Goal: Information Seeking & Learning: Understand process/instructions

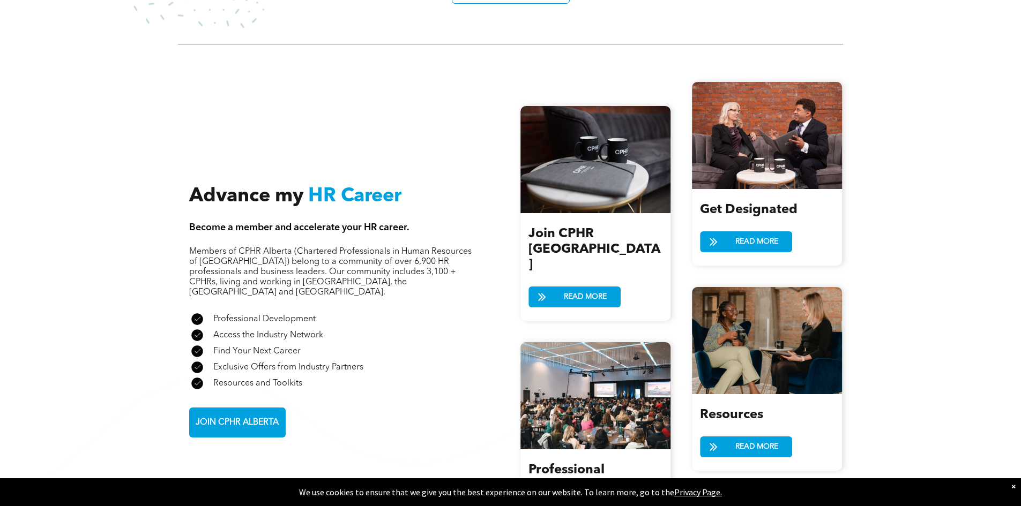
scroll to position [1340, 0]
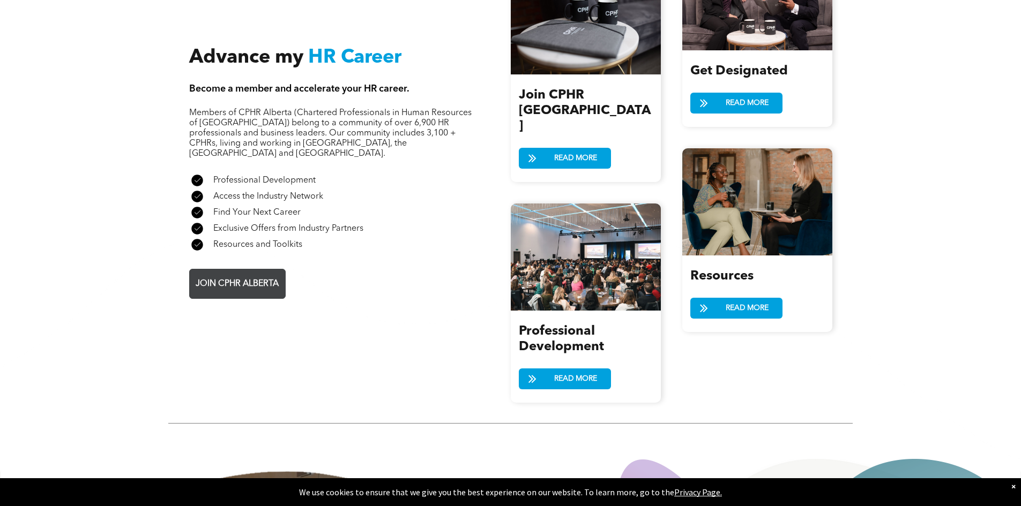
click at [256, 274] on span "JOIN CPHR ALBERTA" at bounding box center [237, 284] width 91 height 21
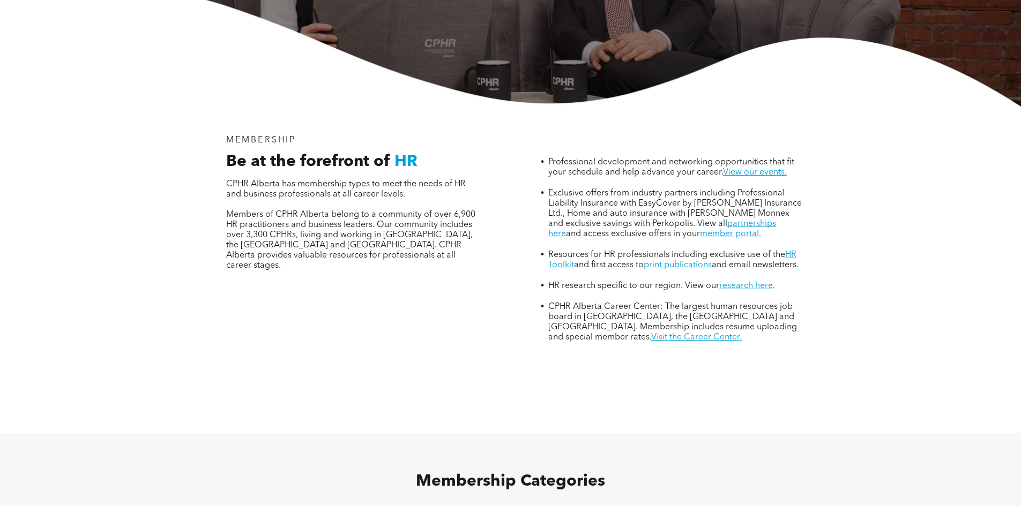
scroll to position [643, 0]
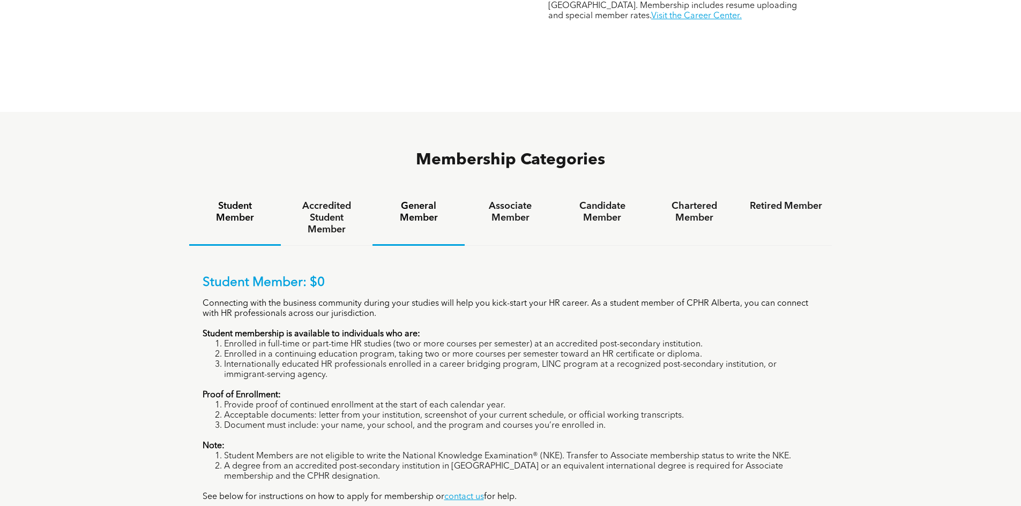
click at [426, 200] on h4 "General Member" at bounding box center [418, 212] width 72 height 24
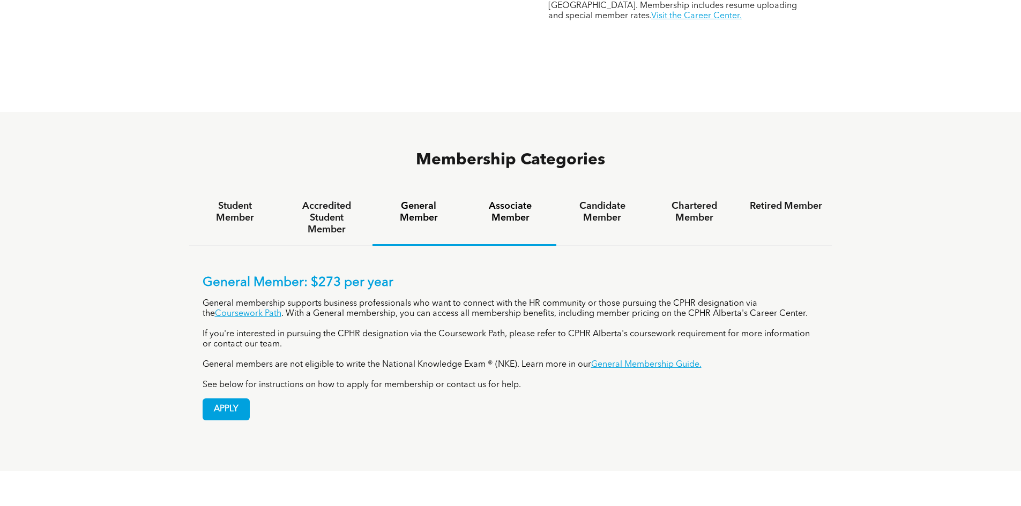
click at [498, 200] on h4 "Associate Member" at bounding box center [510, 212] width 72 height 24
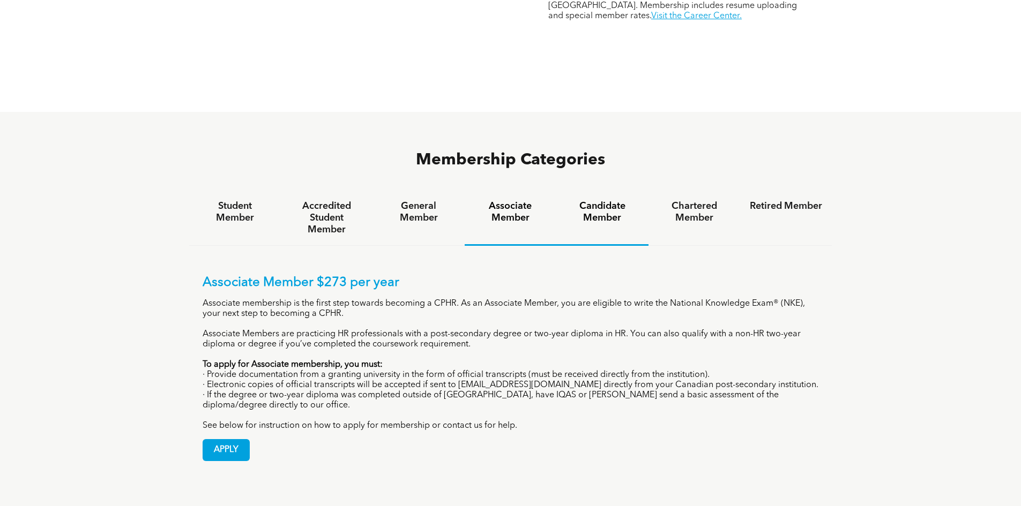
click at [616, 200] on h4 "Candidate Member" at bounding box center [602, 212] width 72 height 24
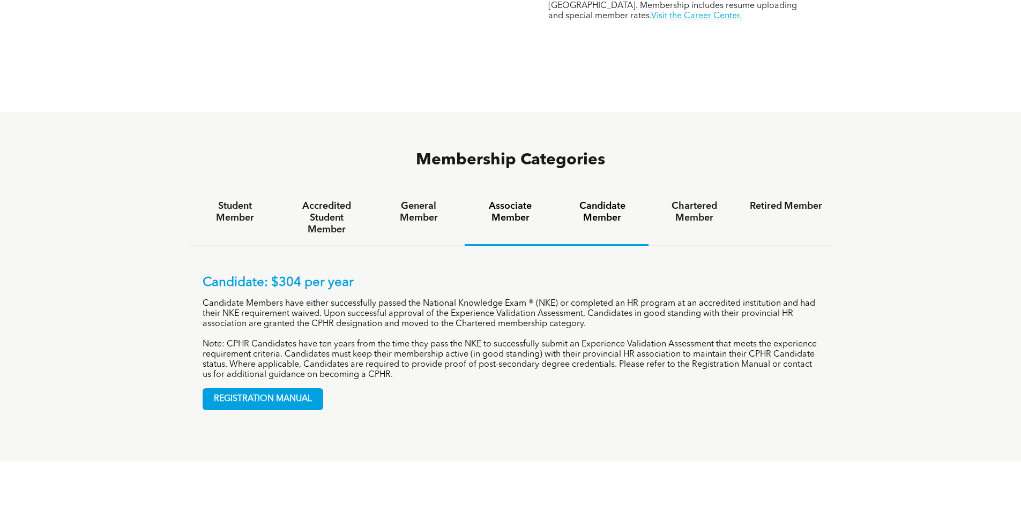
click at [516, 200] on h4 "Associate Member" at bounding box center [510, 212] width 72 height 24
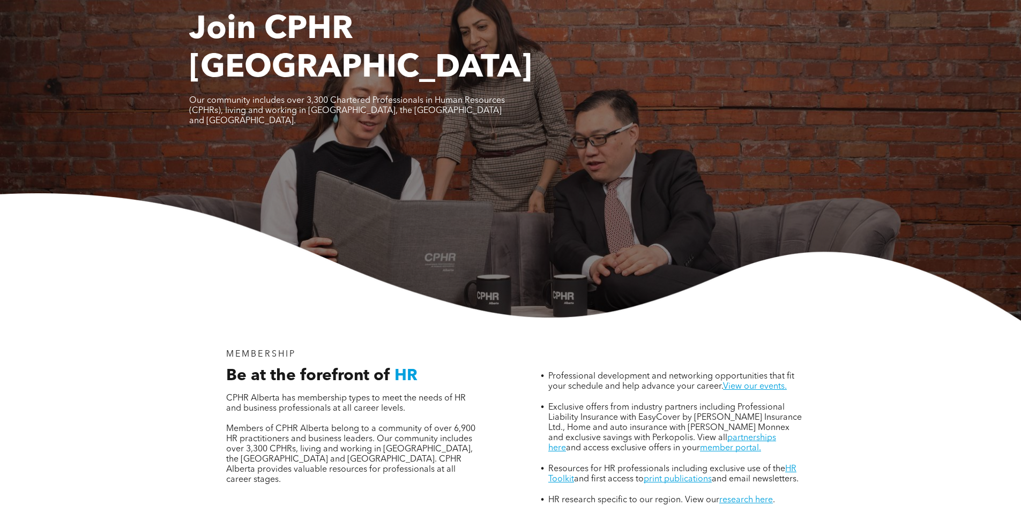
scroll to position [0, 0]
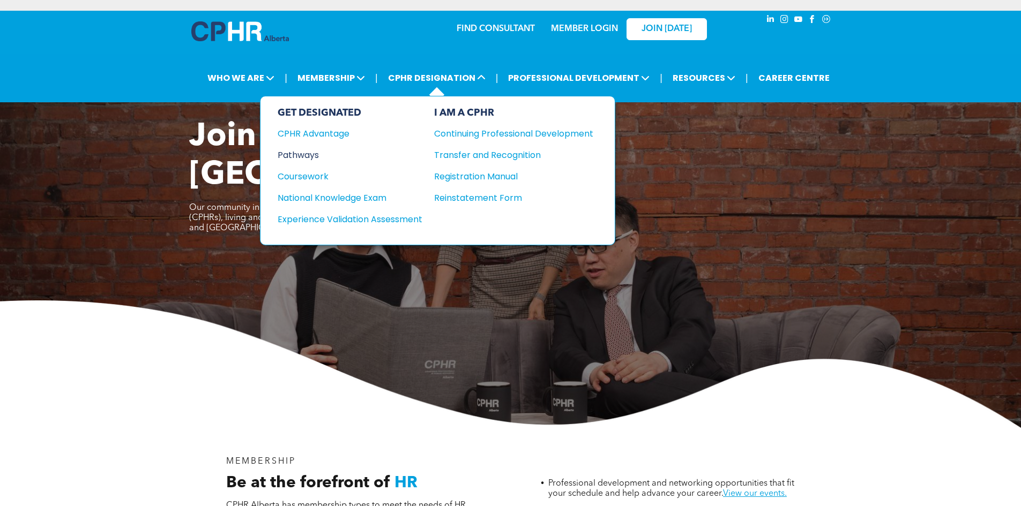
click at [308, 152] on div "Pathways" at bounding box center [343, 154] width 130 height 13
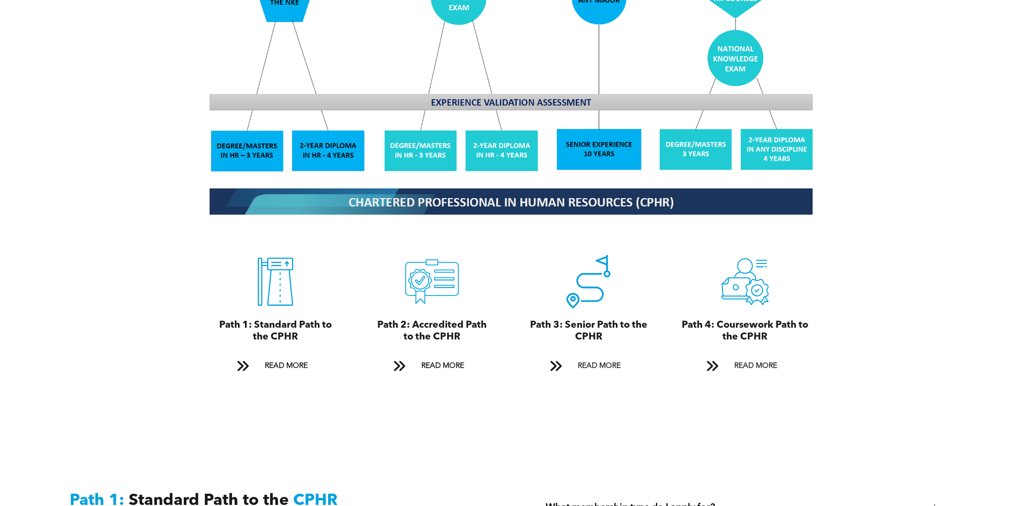
scroll to position [1072, 0]
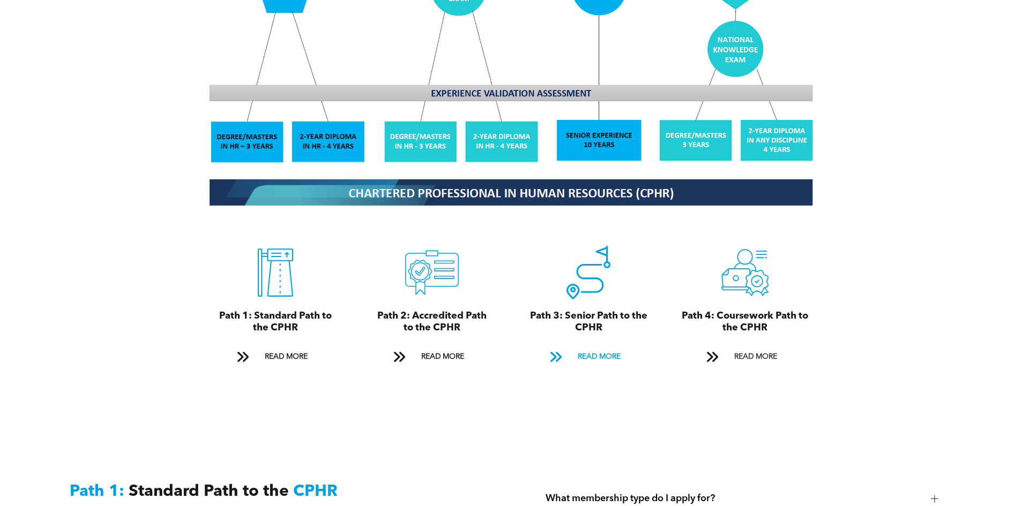
click at [595, 347] on span "READ MORE" at bounding box center [599, 357] width 50 height 20
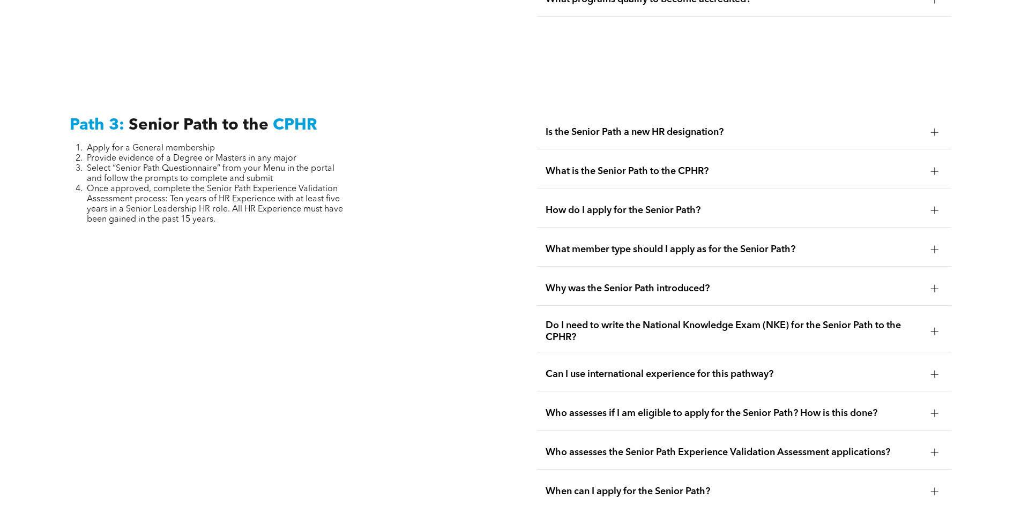
scroll to position [2692, 0]
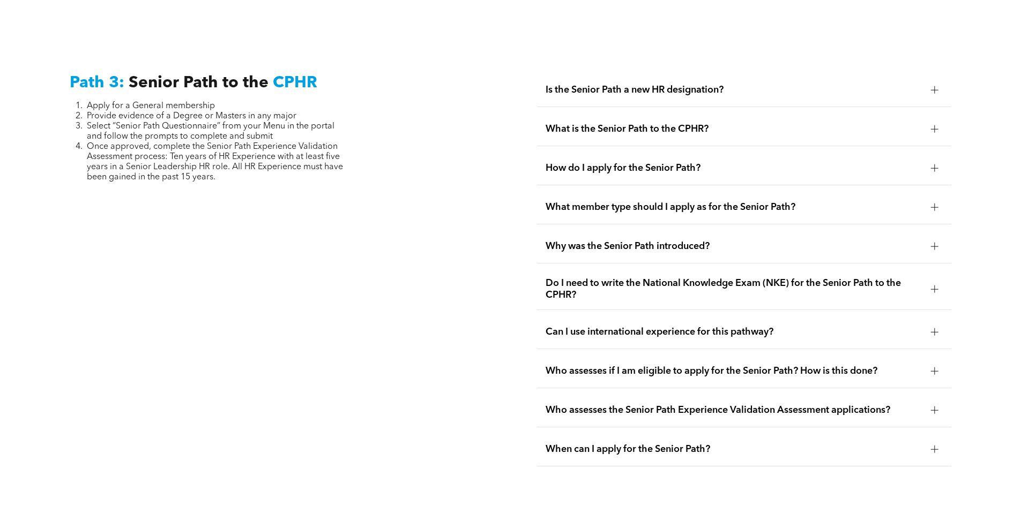
click at [682, 123] on span "What is the Senior Path to the CPHR?" at bounding box center [733, 129] width 377 height 12
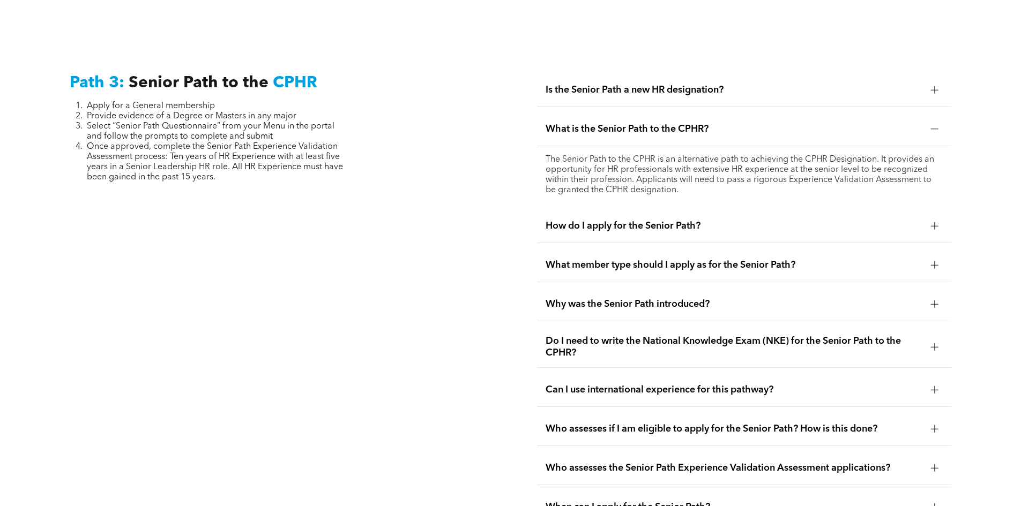
click at [706, 210] on div "How do I apply for the Senior Path?" at bounding box center [744, 227] width 414 height 34
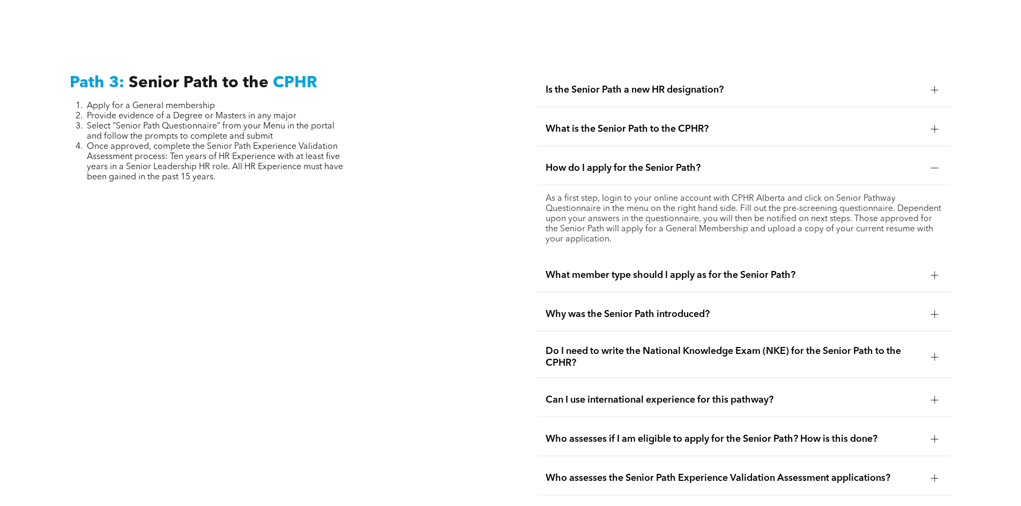
click at [722, 270] on span "What member type should I apply as for the Senior Path?" at bounding box center [733, 276] width 377 height 12
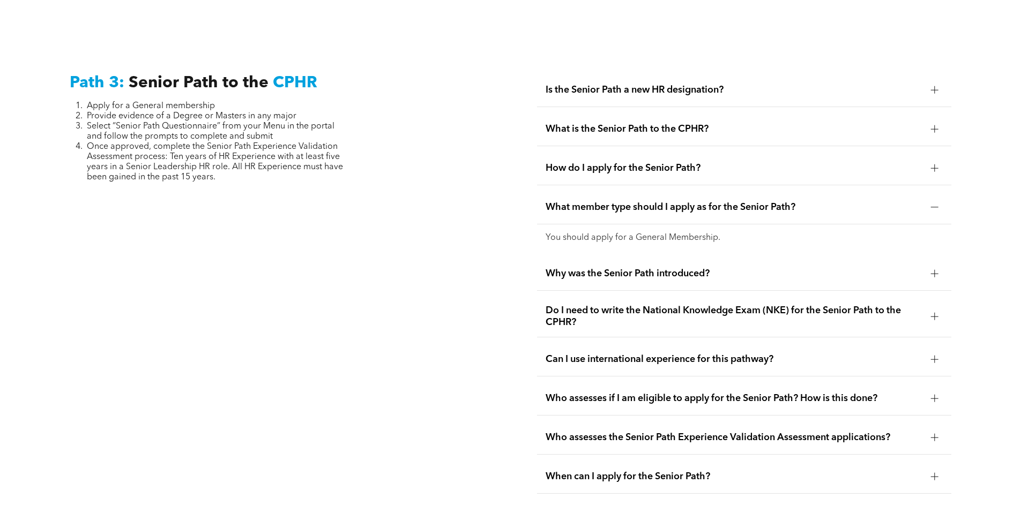
click at [721, 268] on span "Why was the Senior Path introduced?" at bounding box center [733, 274] width 377 height 12
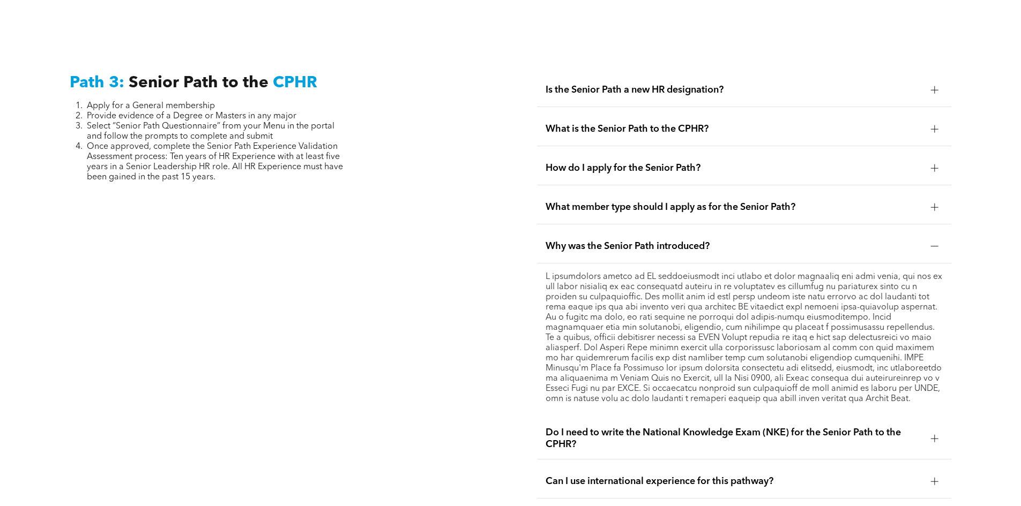
scroll to position [2852, 0]
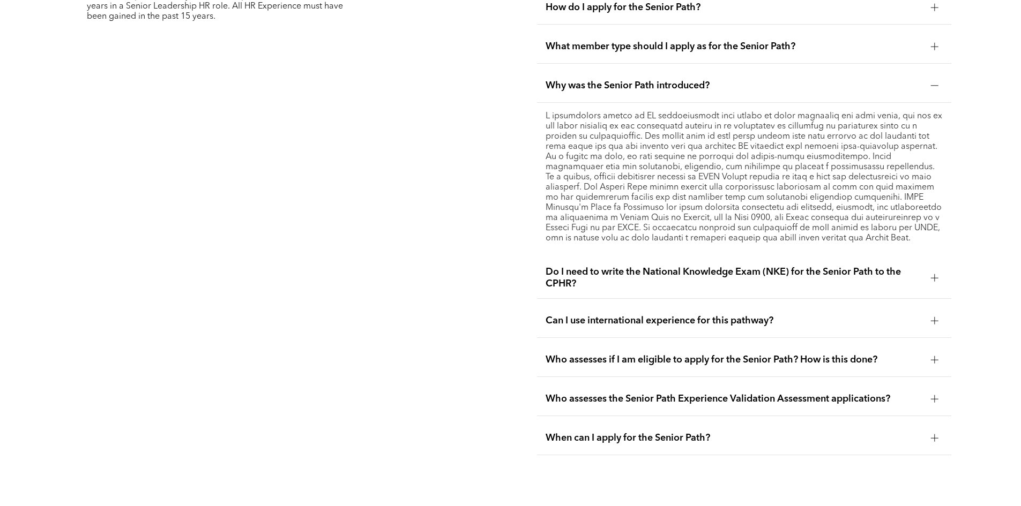
click at [740, 266] on span "Do I need to write the National Knowledge Exam (NKE) for the Senior Path to the…" at bounding box center [733, 278] width 377 height 24
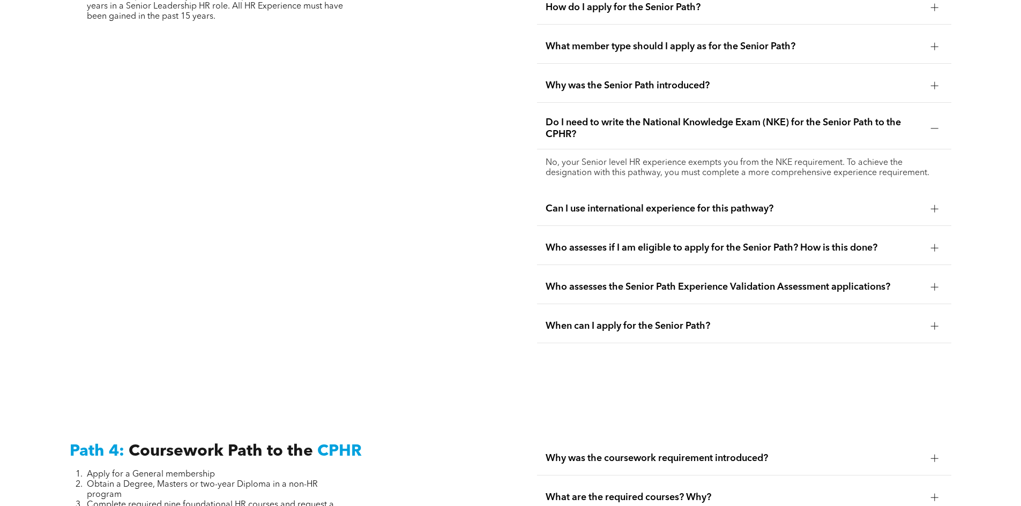
click at [723, 203] on span "Can I use international experience for this pathway?" at bounding box center [733, 209] width 377 height 12
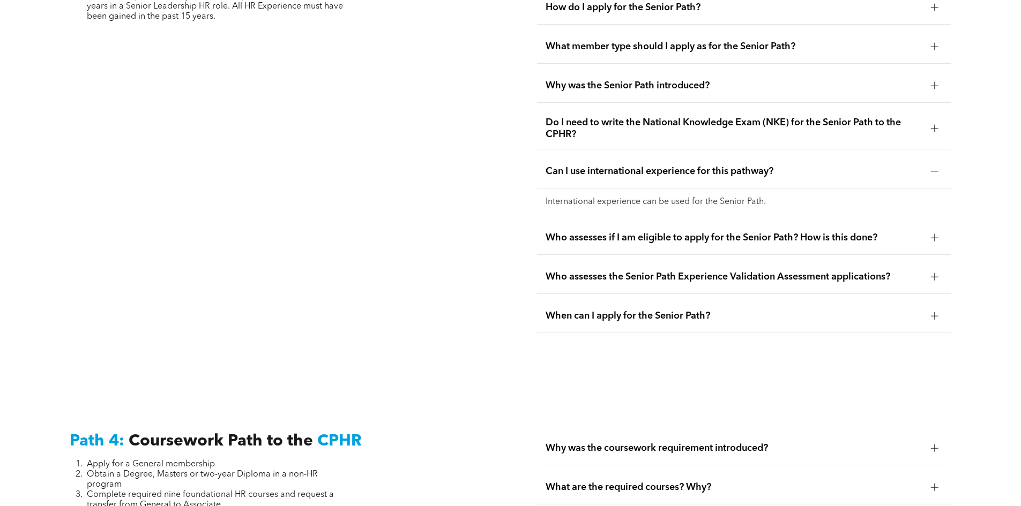
click at [721, 232] on span "Who assesses if I am eligible to apply for the Senior Path? How is this done?" at bounding box center [733, 238] width 377 height 12
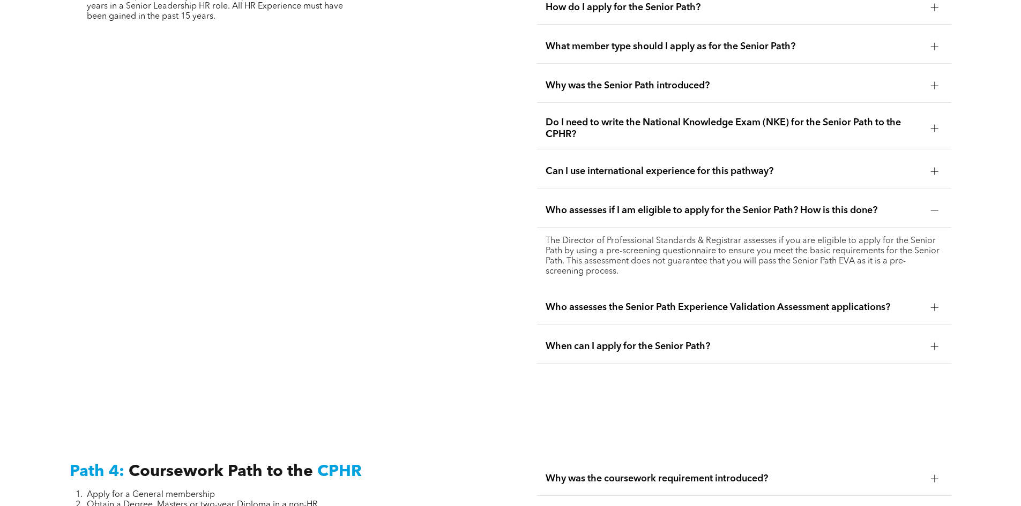
click at [675, 302] on span "Who assesses the Senior Path Experience Validation Assessment applications?" at bounding box center [733, 308] width 377 height 12
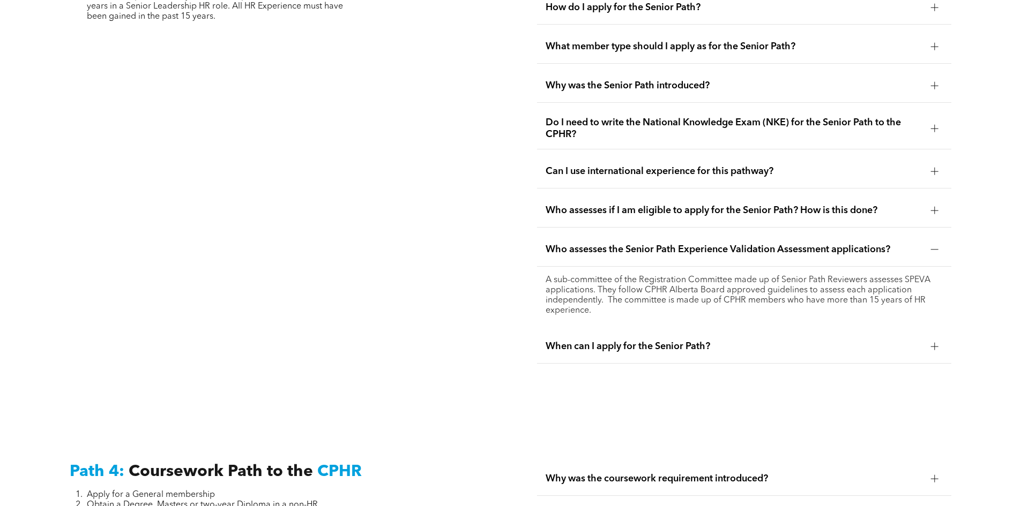
click at [673, 341] on span "When can I apply for the Senior Path?" at bounding box center [733, 347] width 377 height 12
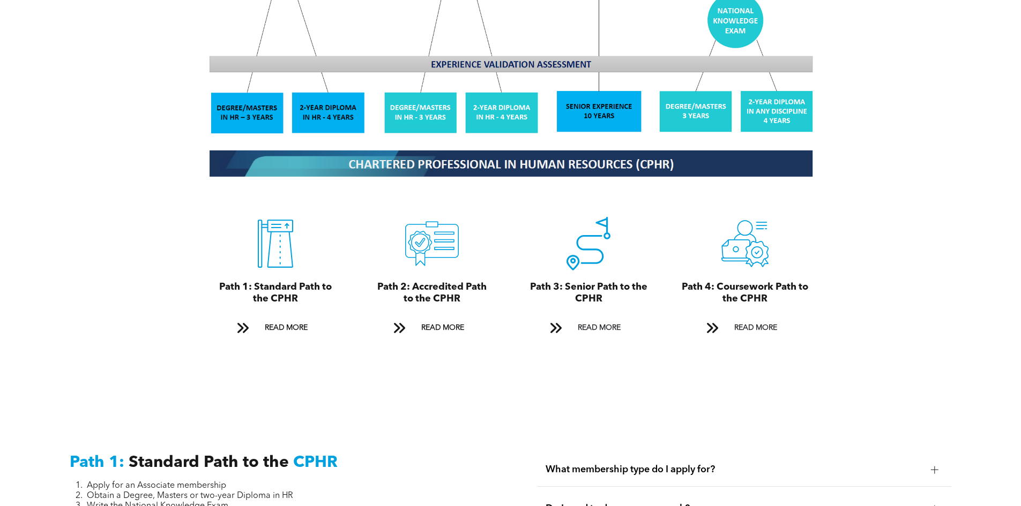
scroll to position [1352, 0]
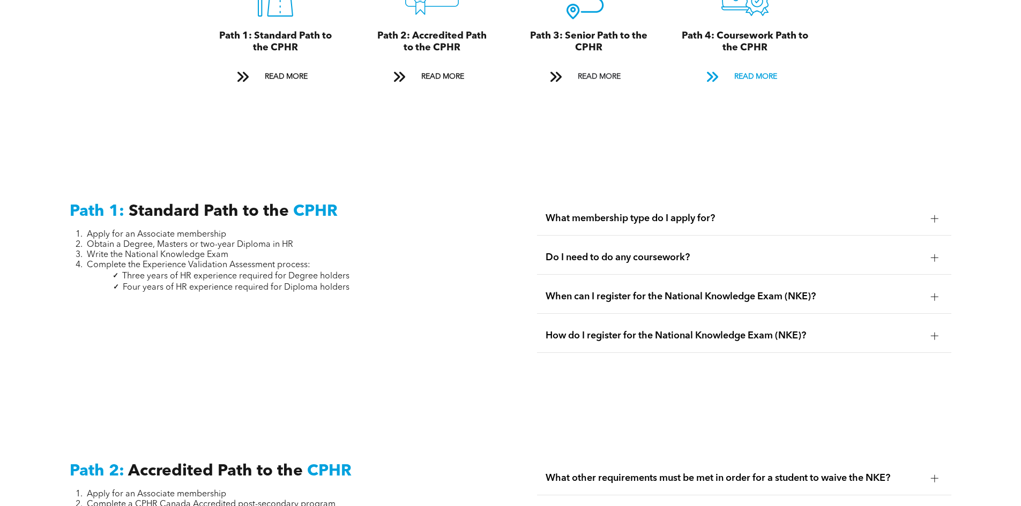
click at [746, 67] on span "READ MORE" at bounding box center [755, 77] width 50 height 20
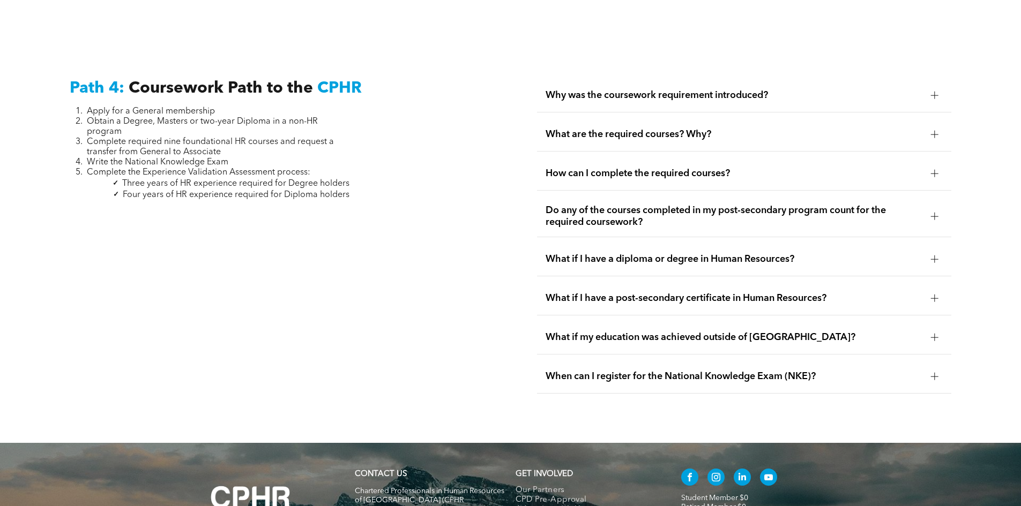
scroll to position [3231, 0]
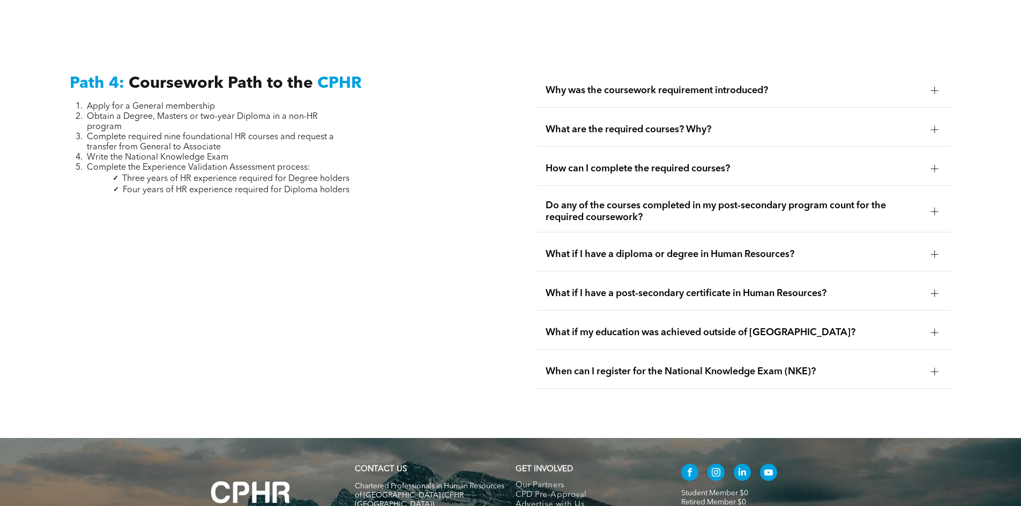
click at [765, 85] on span "Why was the coursework requirement introduced?" at bounding box center [733, 91] width 377 height 12
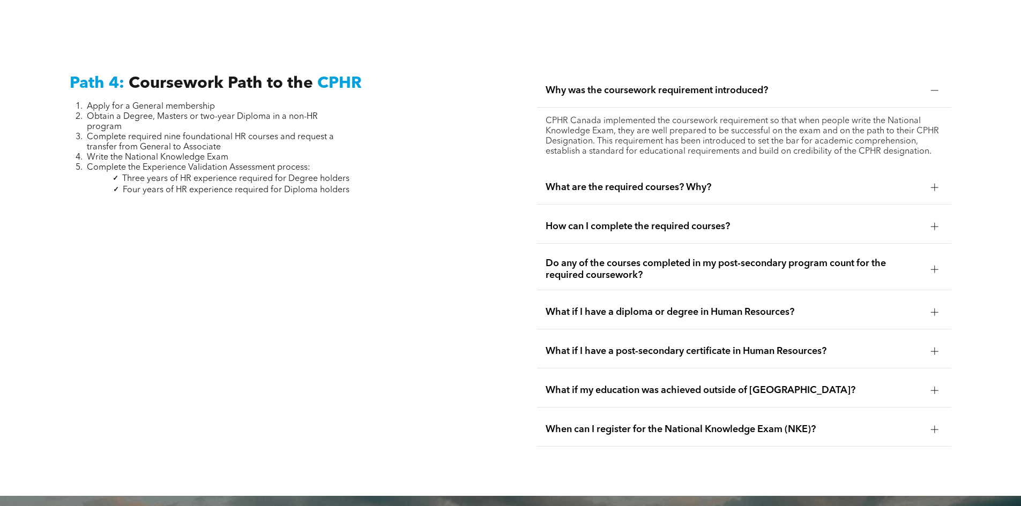
click at [734, 182] on span "What are the required courses? Why?" at bounding box center [733, 188] width 377 height 12
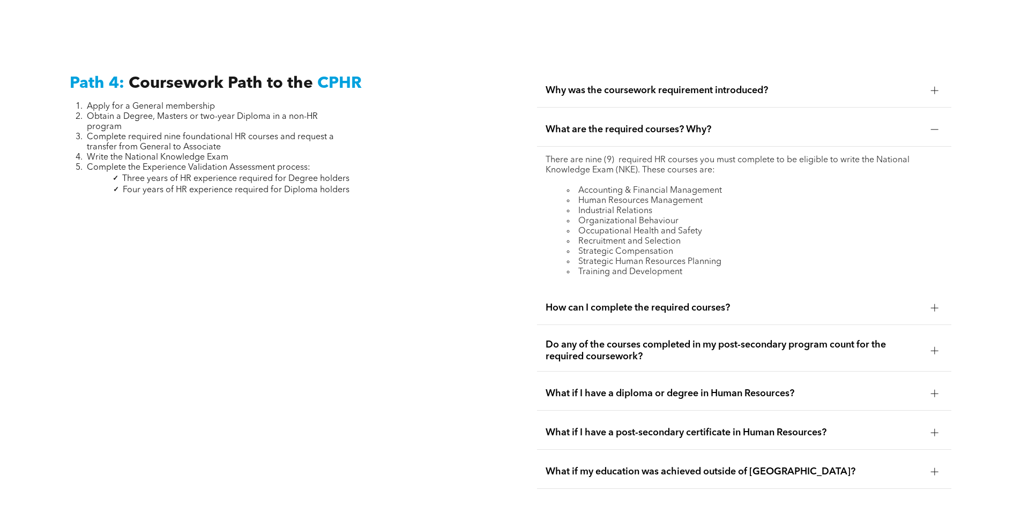
click at [739, 293] on div "How can I complete the required courses?" at bounding box center [744, 308] width 414 height 34
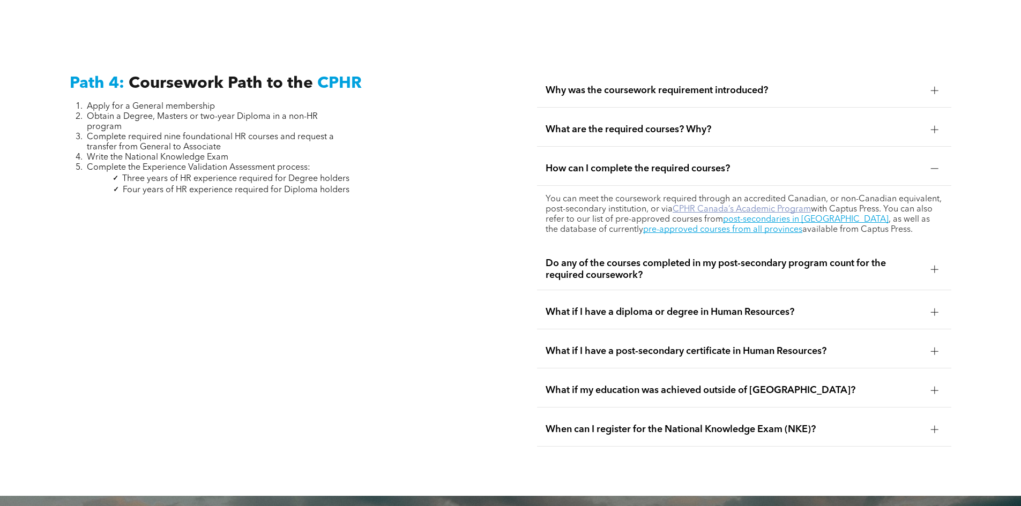
click at [762, 205] on link "CPHR Canada’s Academic Program" at bounding box center [741, 209] width 138 height 9
